Goal: Task Accomplishment & Management: Manage account settings

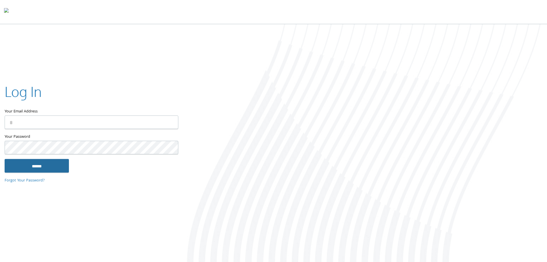
type input "**********"
click at [37, 167] on input "******" at bounding box center [37, 166] width 64 height 14
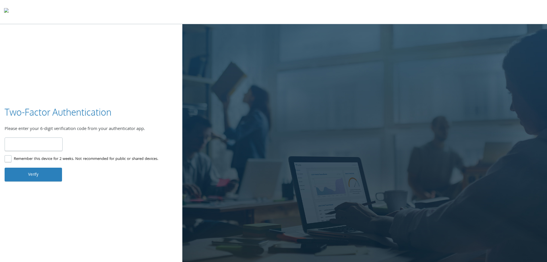
click at [48, 148] on input "number" at bounding box center [34, 143] width 58 height 13
type input "******"
